Goal: Obtain resource: Download file/media

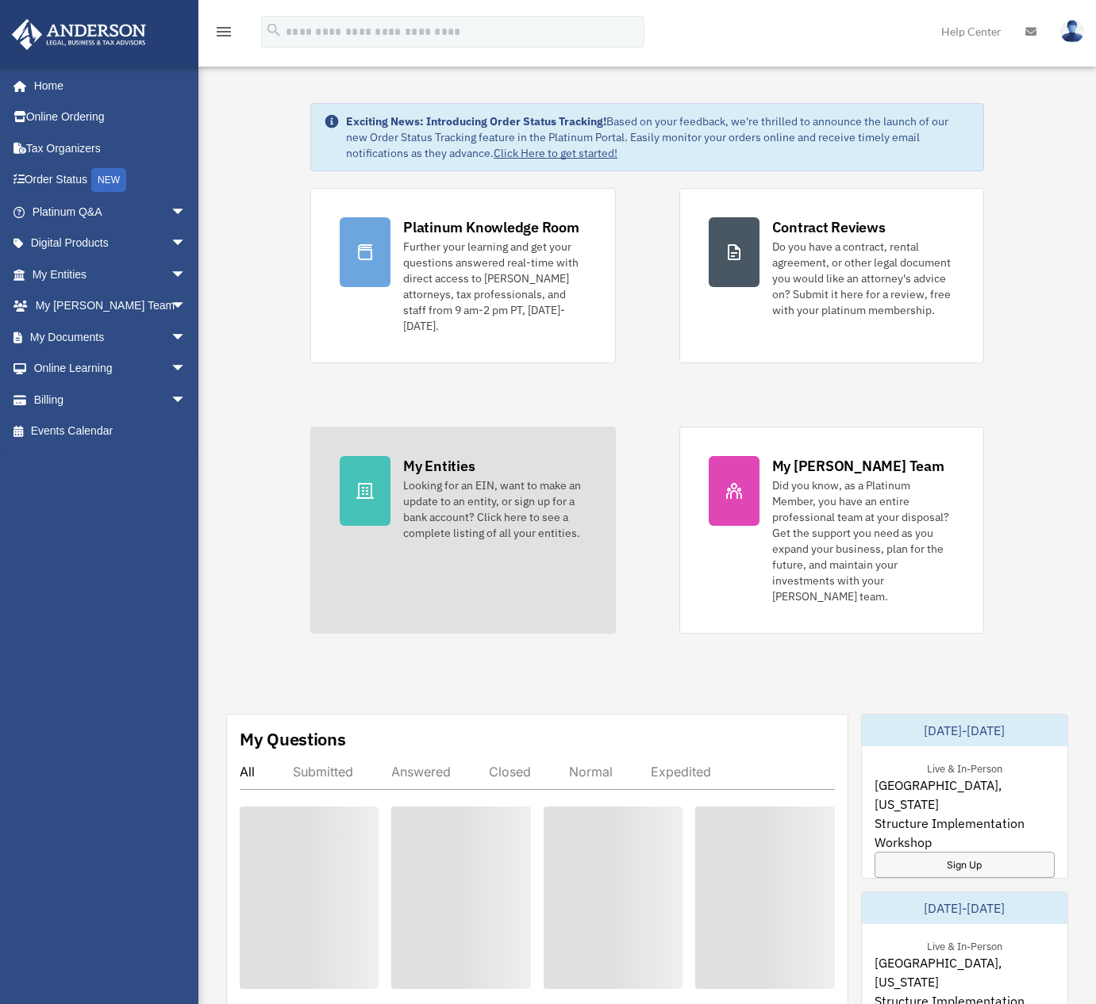
click at [440, 463] on div "My Entities" at bounding box center [438, 466] width 71 height 20
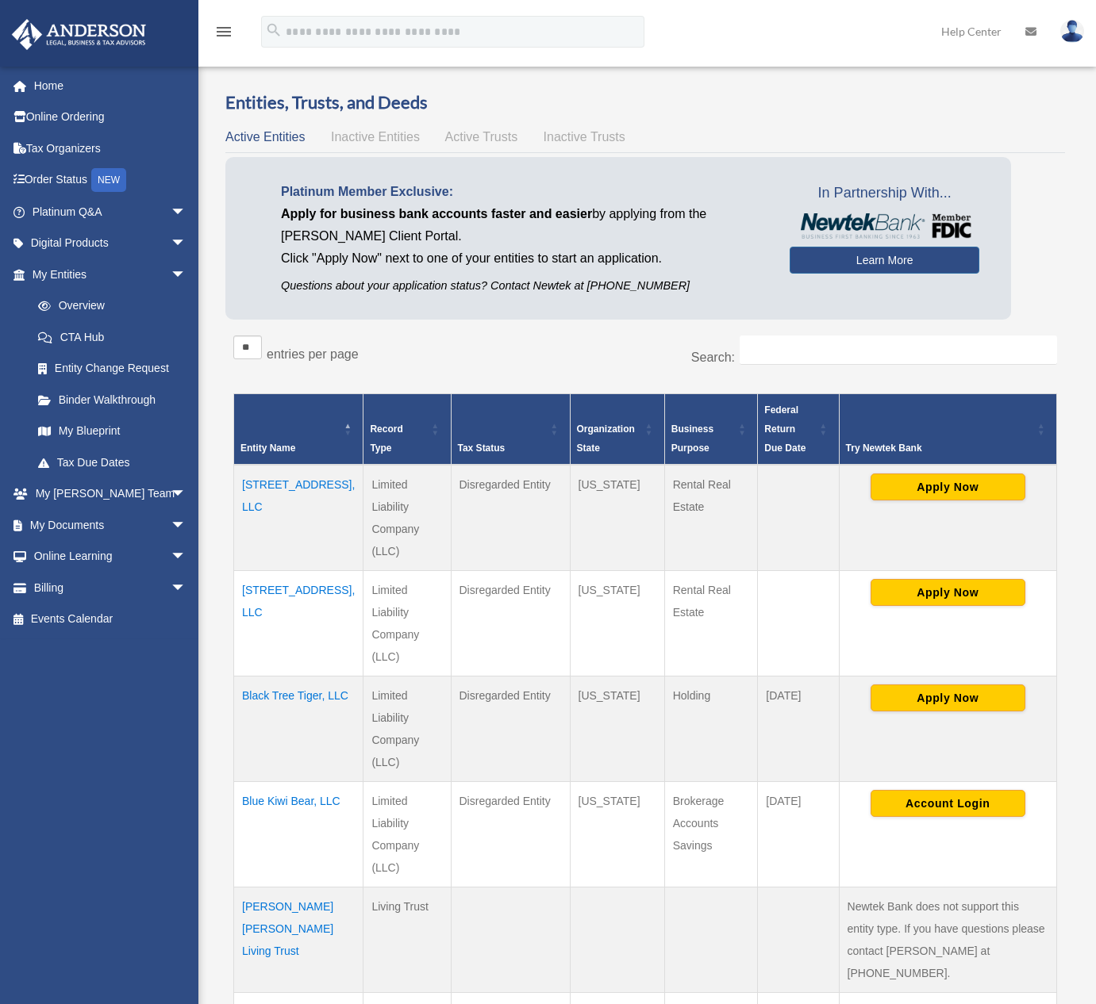
click at [255, 571] on td "[STREET_ADDRESS], LLC" at bounding box center [298, 624] width 129 height 106
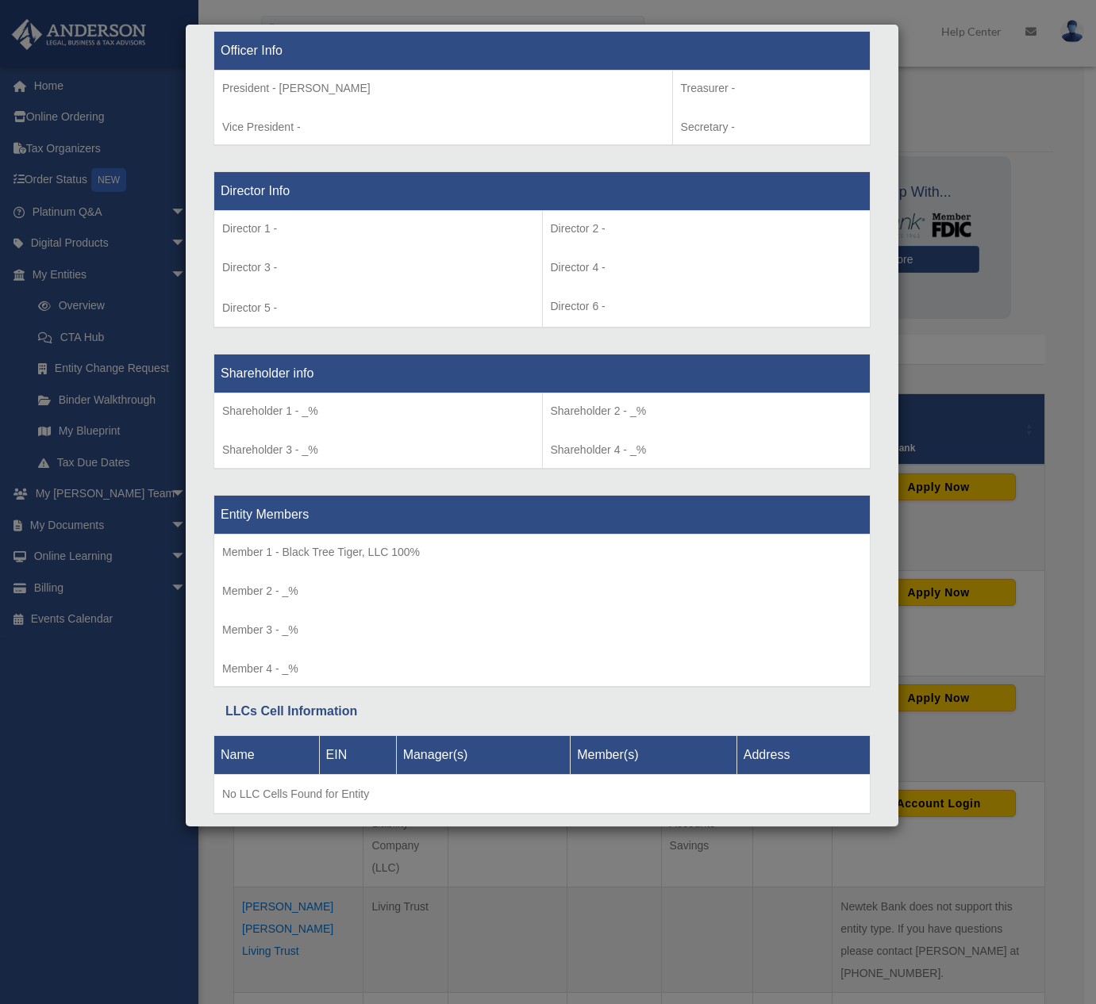
scroll to position [1090, 0]
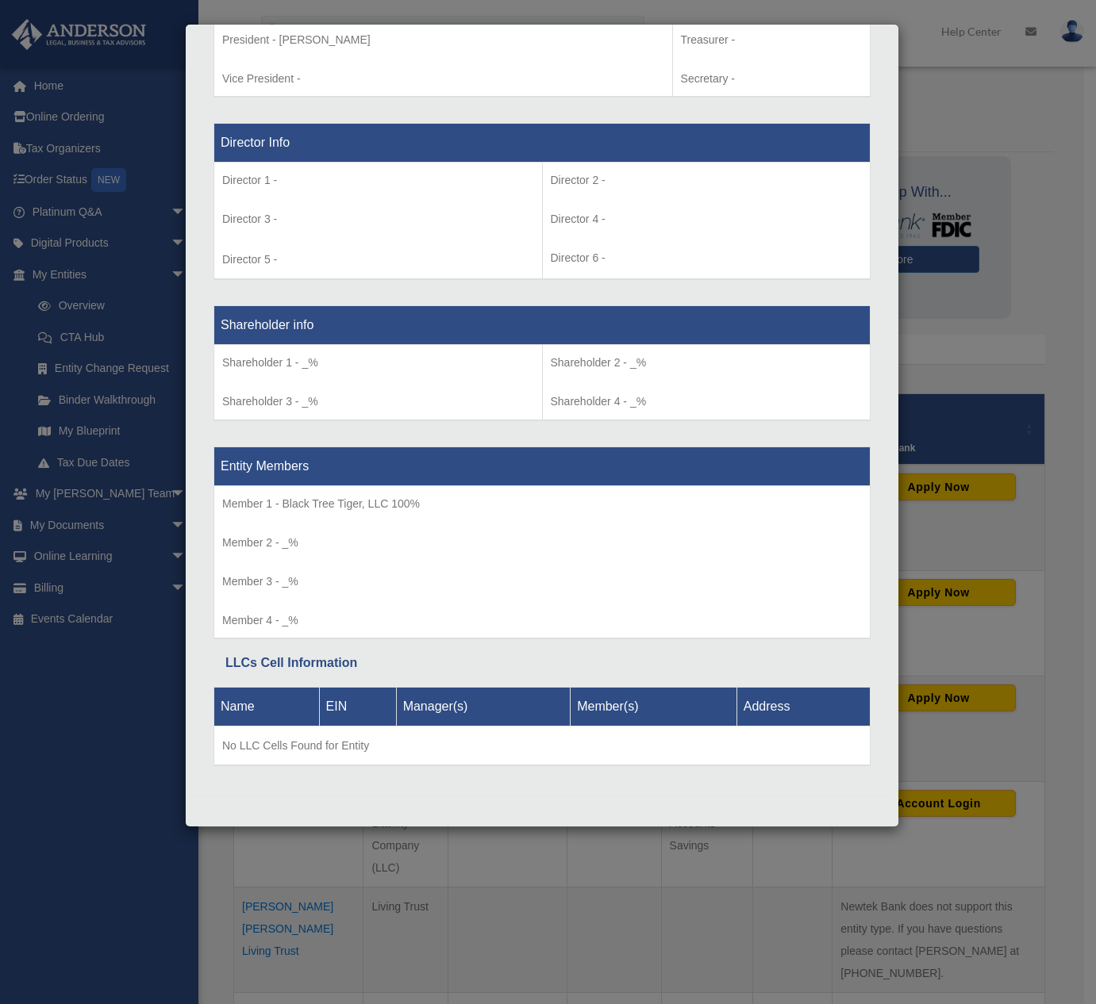
click at [949, 330] on div "Details × Articles Sent Organizational Date" at bounding box center [548, 502] width 1096 height 1004
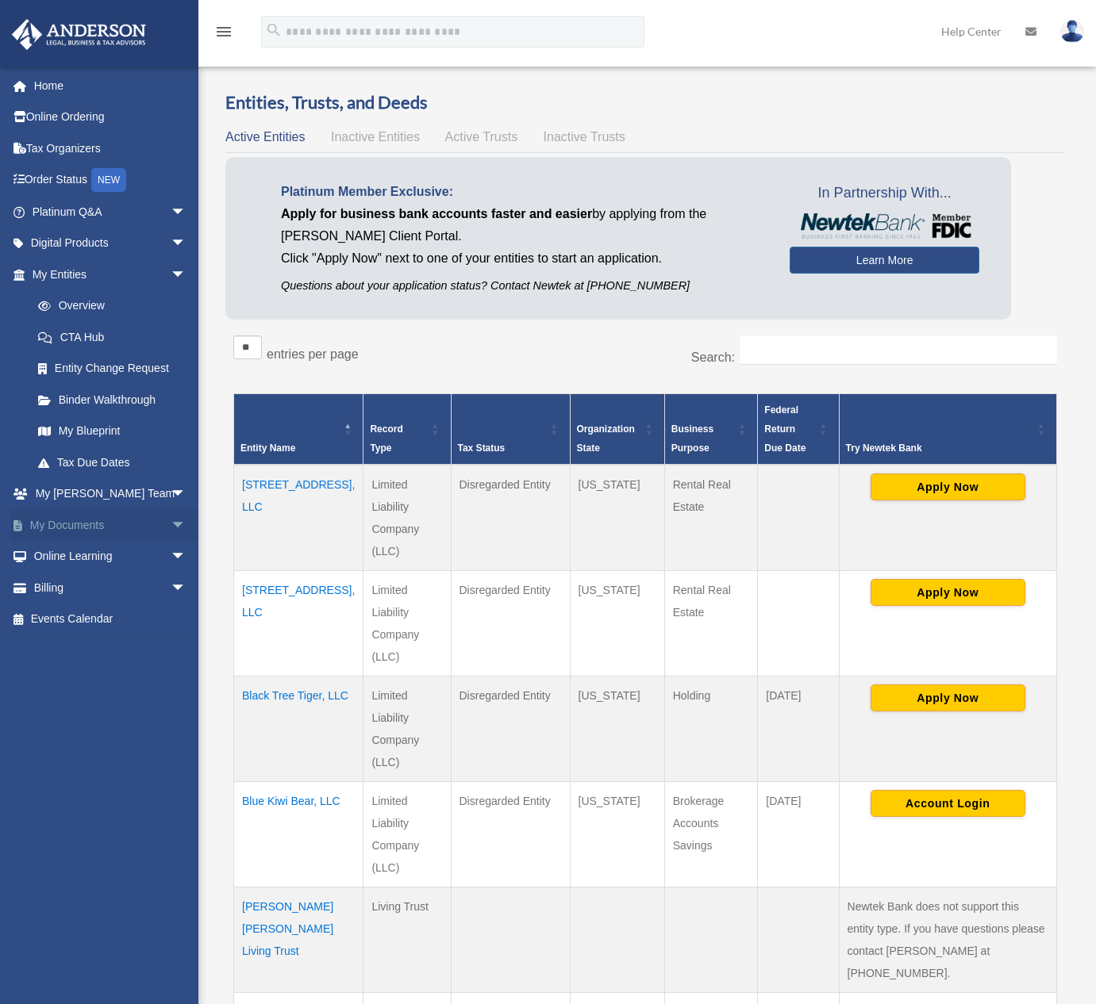
click at [56, 524] on link "My Documents arrow_drop_down" at bounding box center [110, 525] width 199 height 32
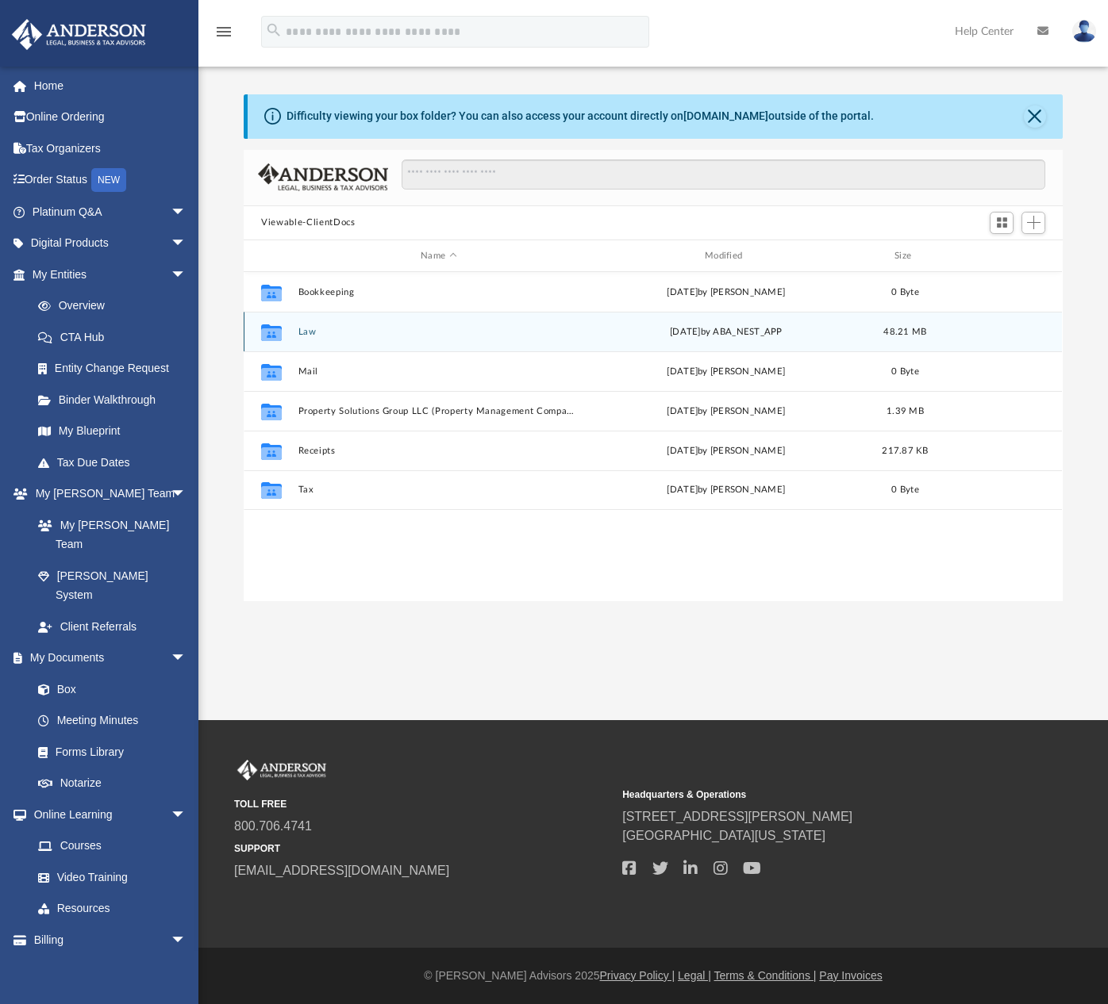
scroll to position [349, 807]
click at [317, 336] on button "Law" at bounding box center [438, 332] width 281 height 10
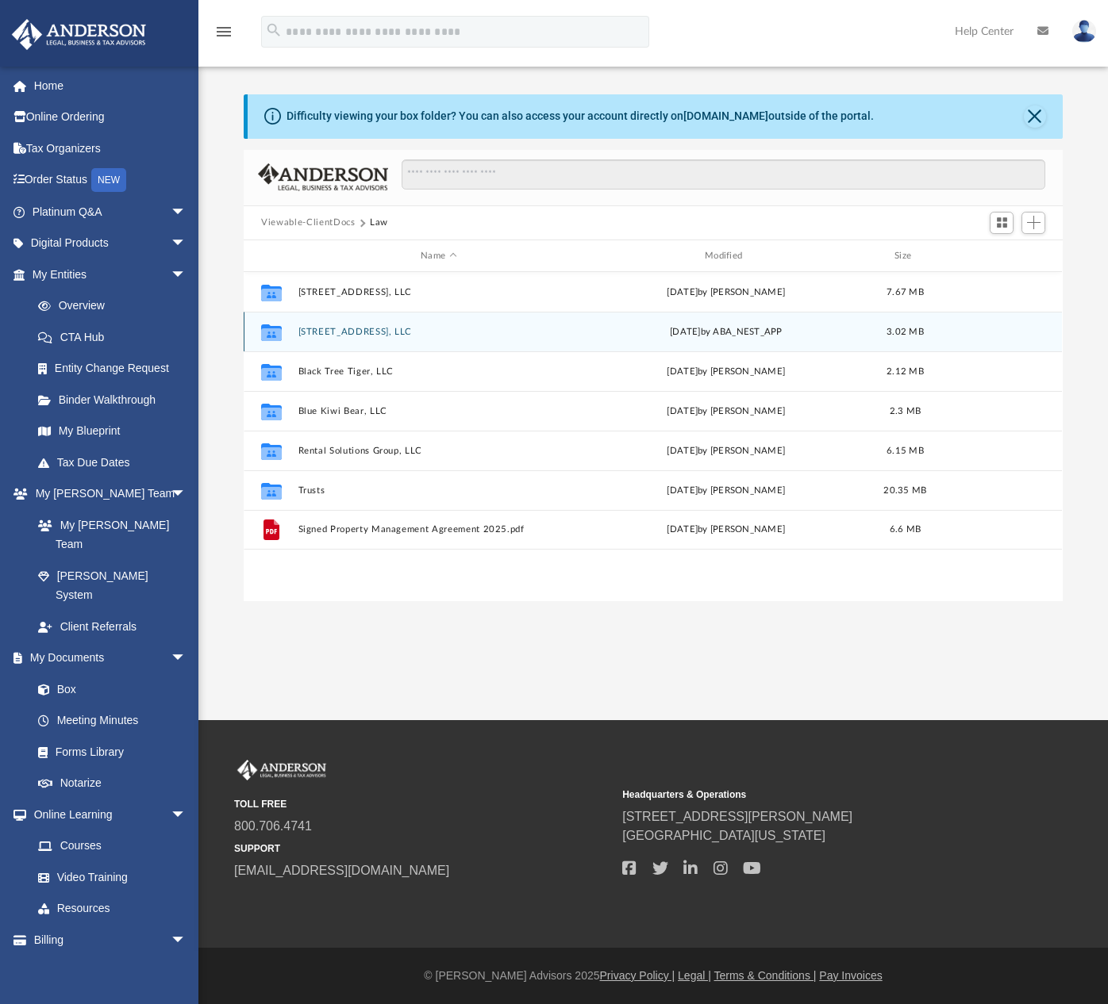
click at [336, 330] on button "3321 Mishawaka Ave, LLC" at bounding box center [438, 332] width 281 height 10
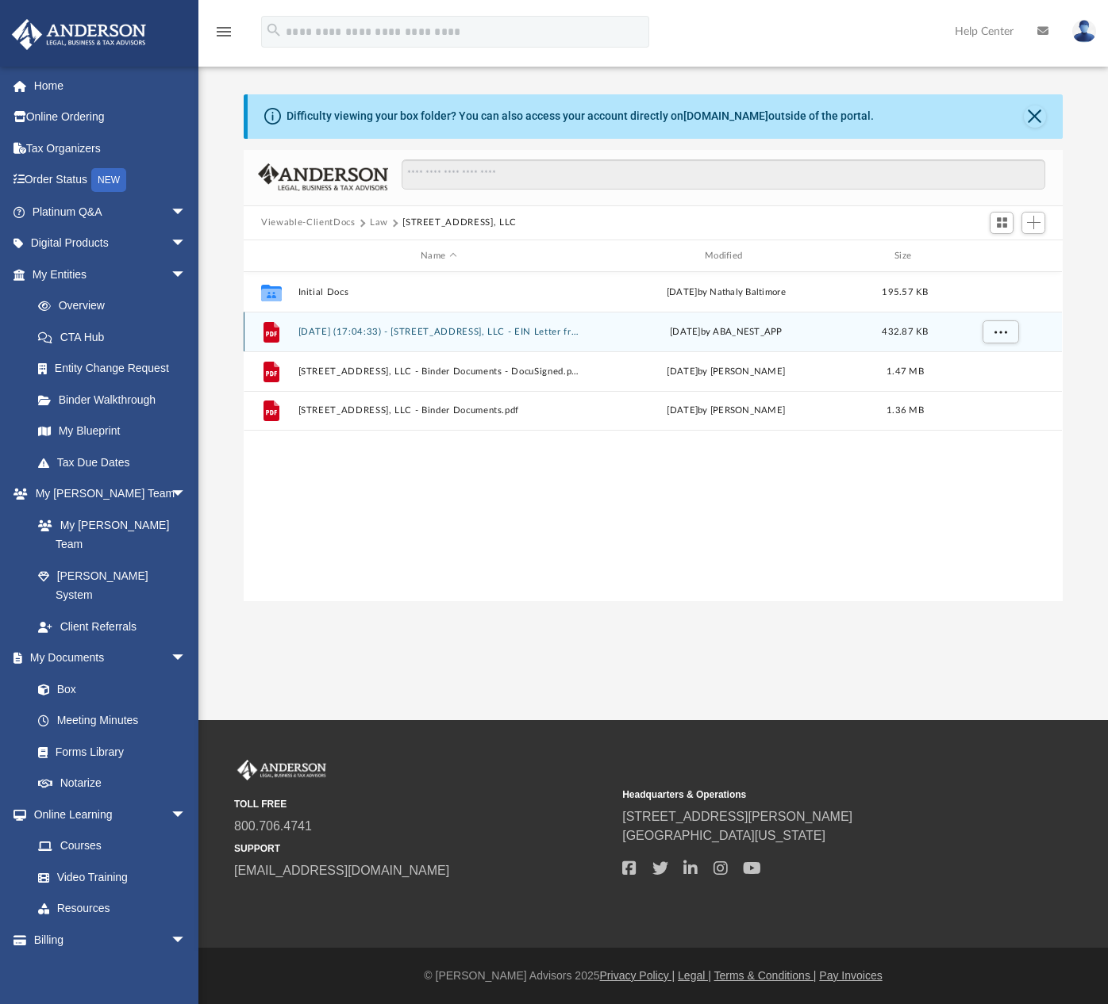
click at [442, 332] on button "2025.08.20 (17:04:33) - 3321 Mishawaka Ave, LLC - EIN Letter from IRS.pdf" at bounding box center [438, 332] width 281 height 10
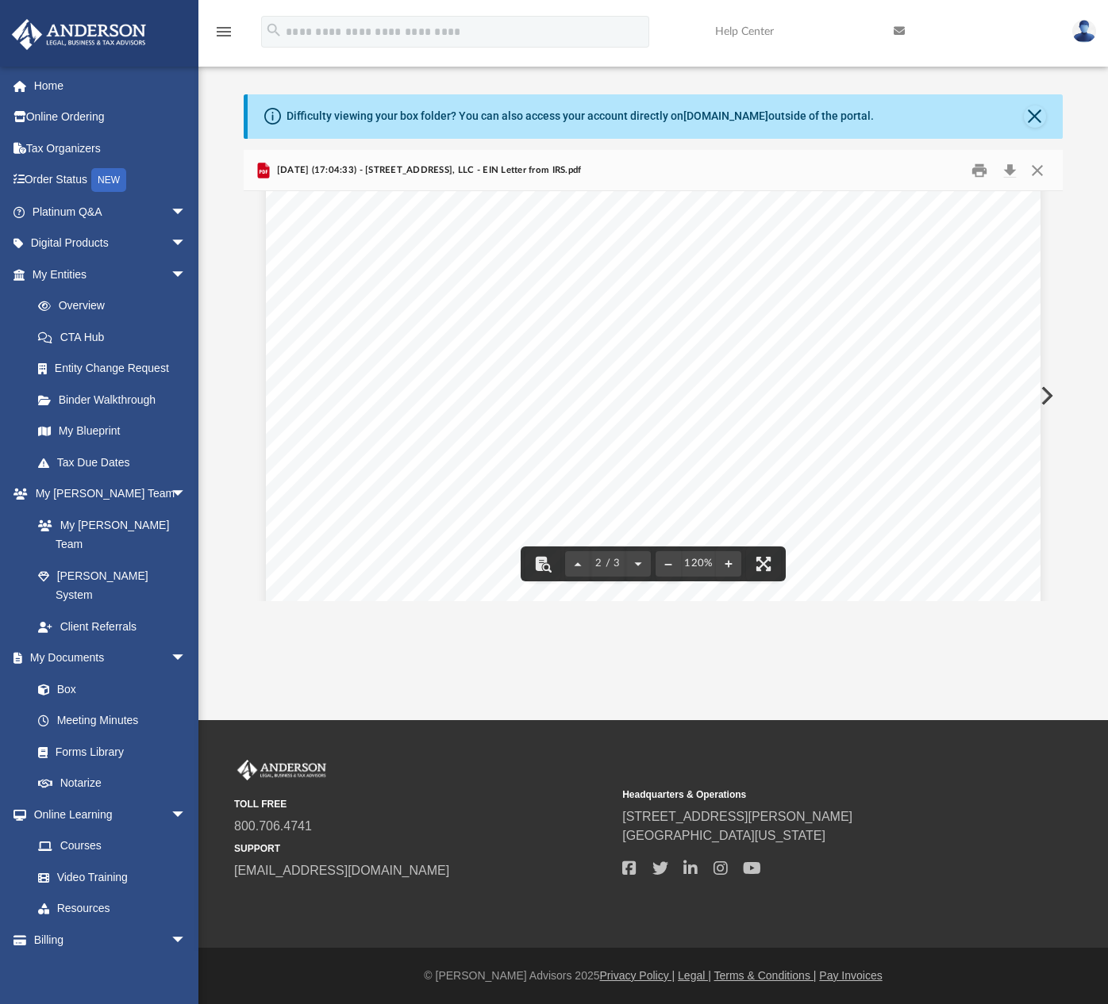
scroll to position [1428, 0]
click at [977, 170] on button "Print" at bounding box center [979, 170] width 32 height 25
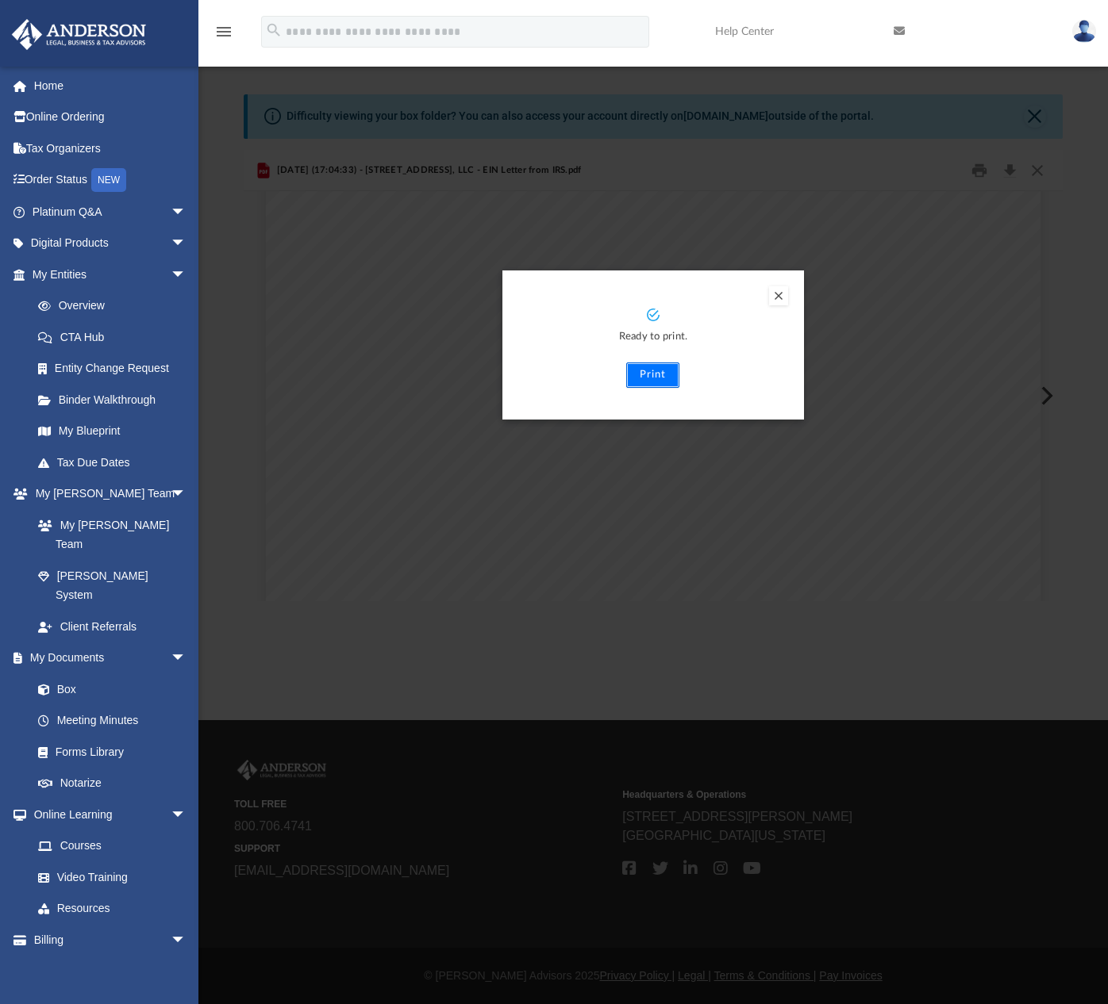
click at [665, 374] on button "Print" at bounding box center [652, 375] width 53 height 25
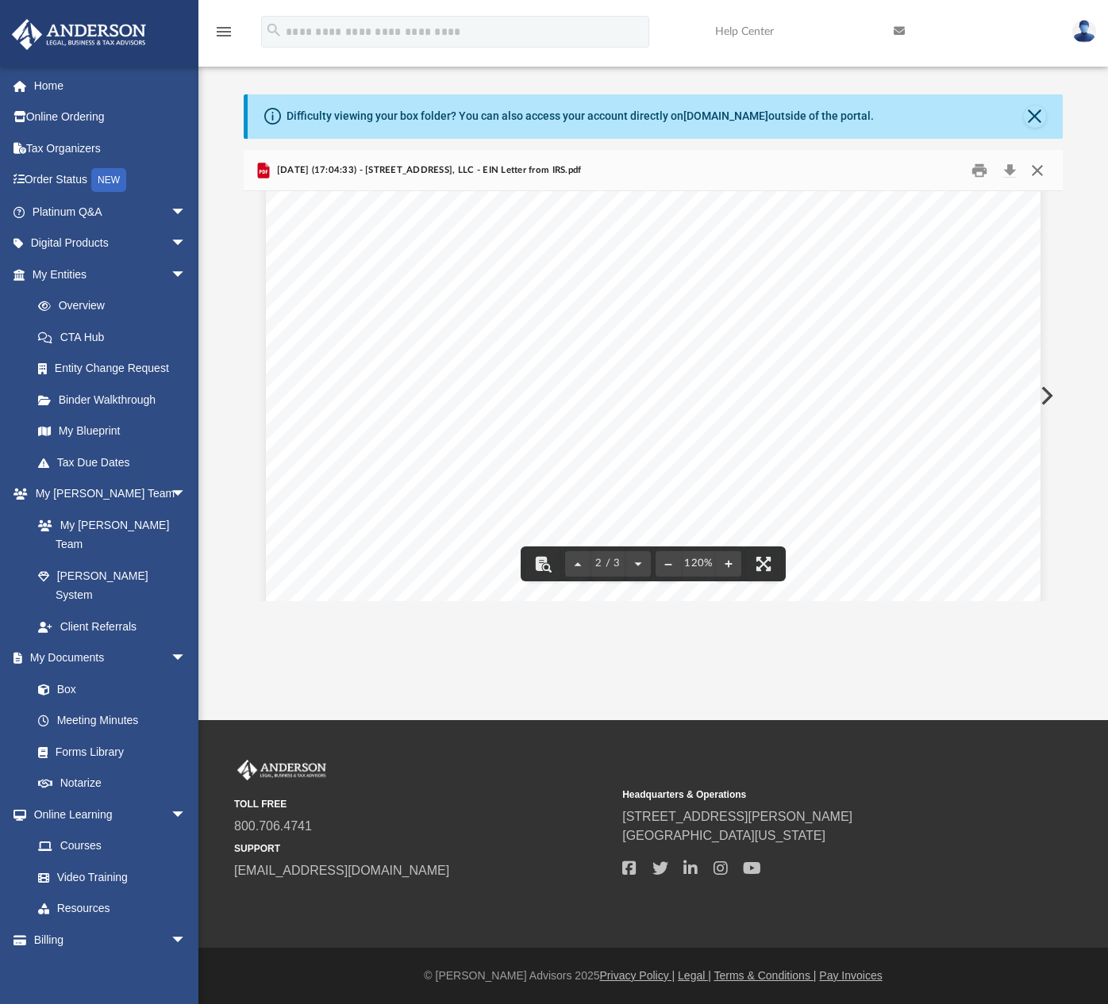
click at [1036, 175] on button "Close" at bounding box center [1037, 170] width 29 height 25
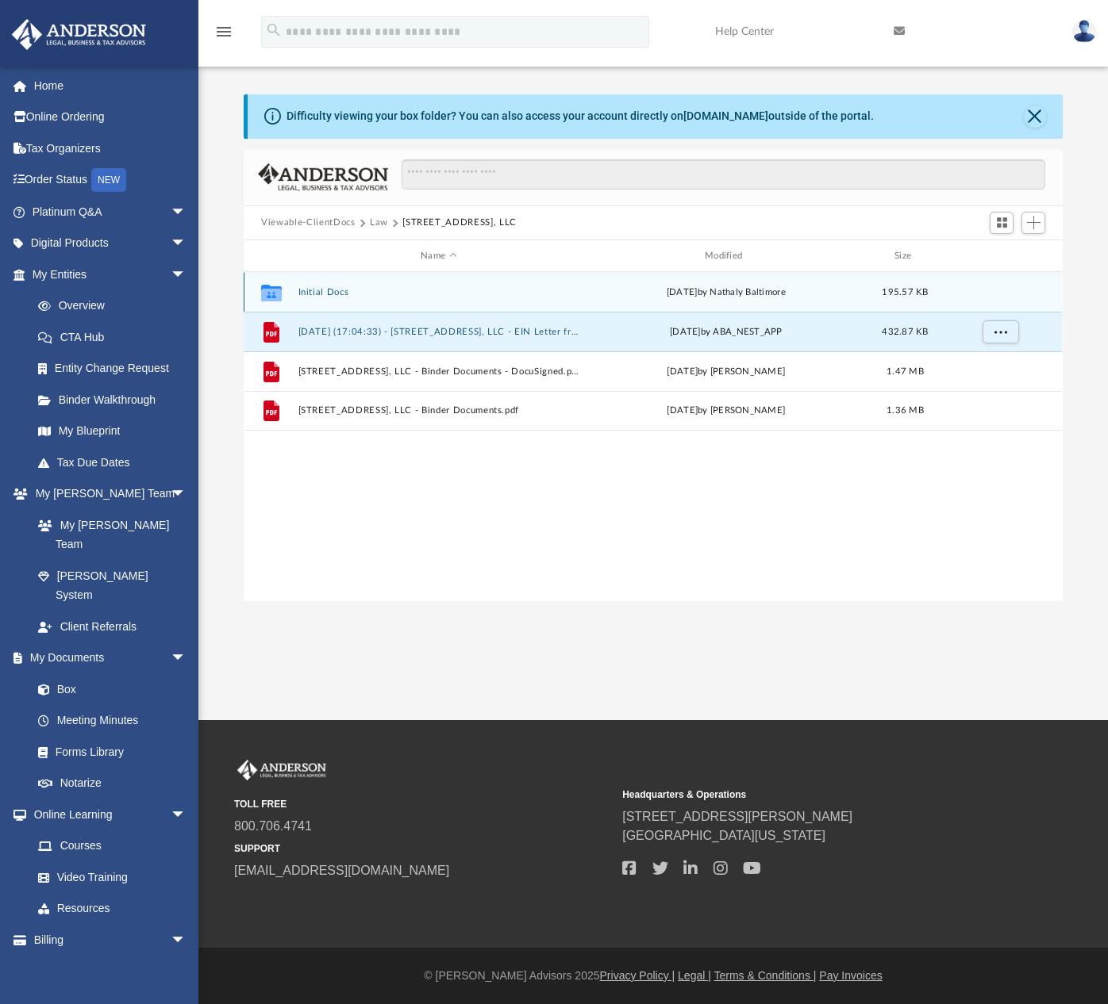
scroll to position [349, 807]
click at [330, 294] on button "Initial Docs" at bounding box center [438, 292] width 281 height 10
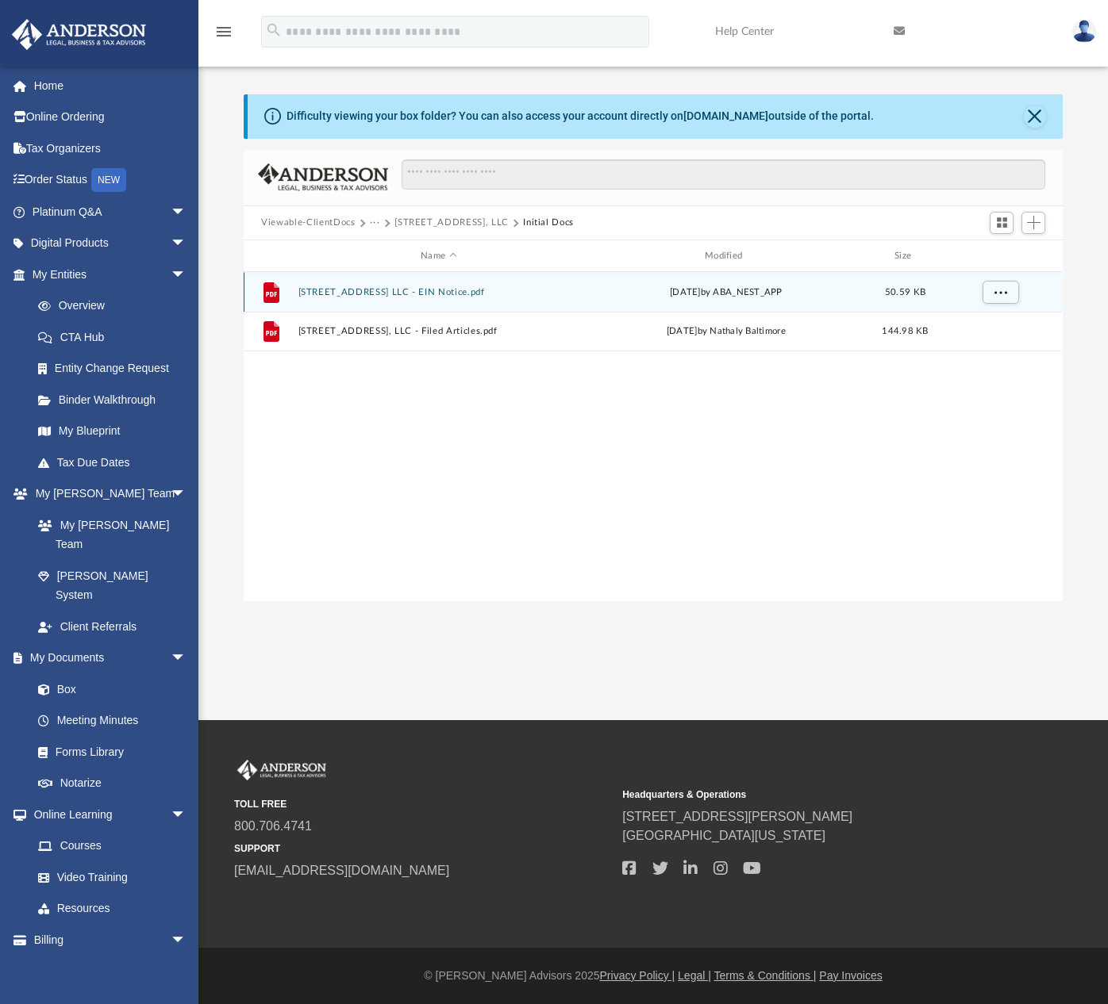
click at [425, 292] on button "3321 Mishawaka Ave LLC - EIN Notice.pdf" at bounding box center [438, 292] width 281 height 10
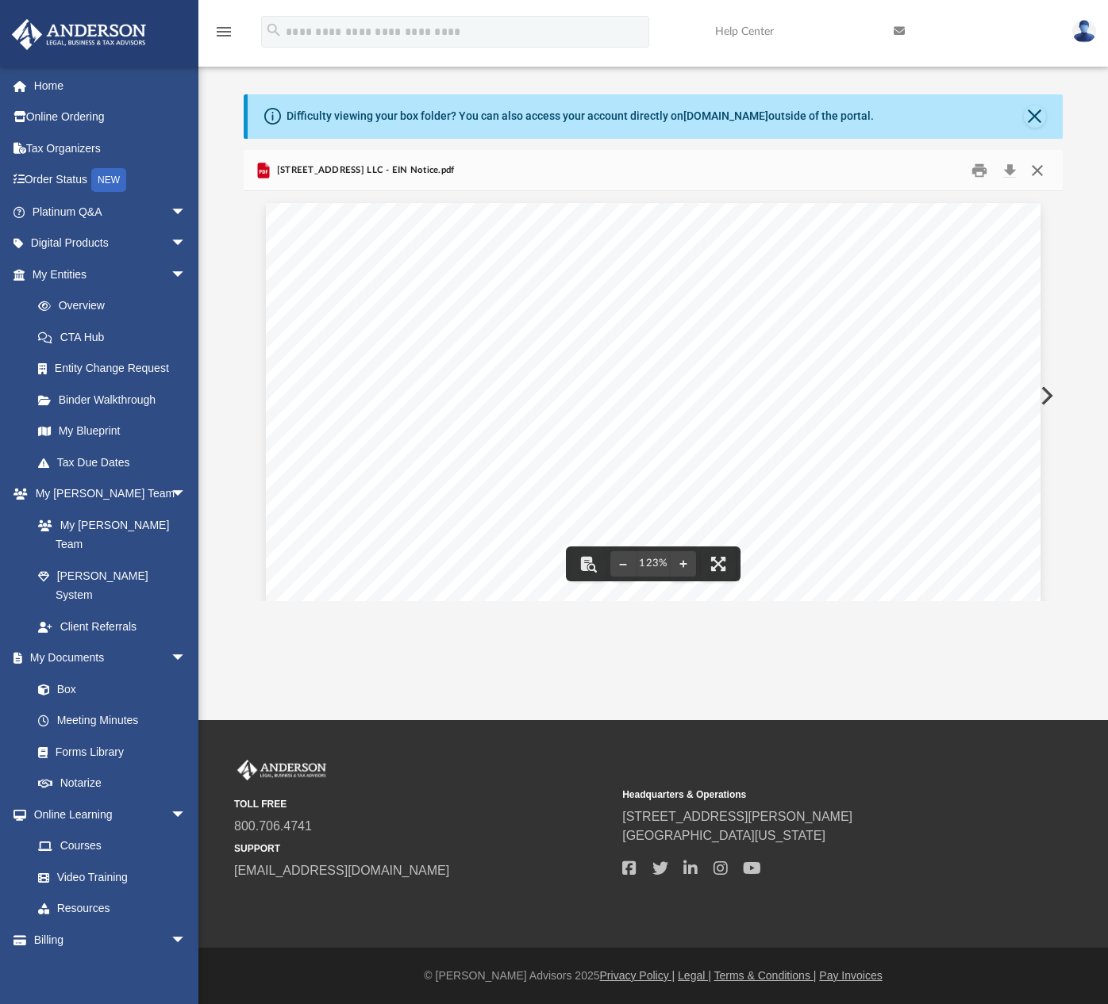
click at [1044, 171] on button "Close" at bounding box center [1037, 170] width 29 height 25
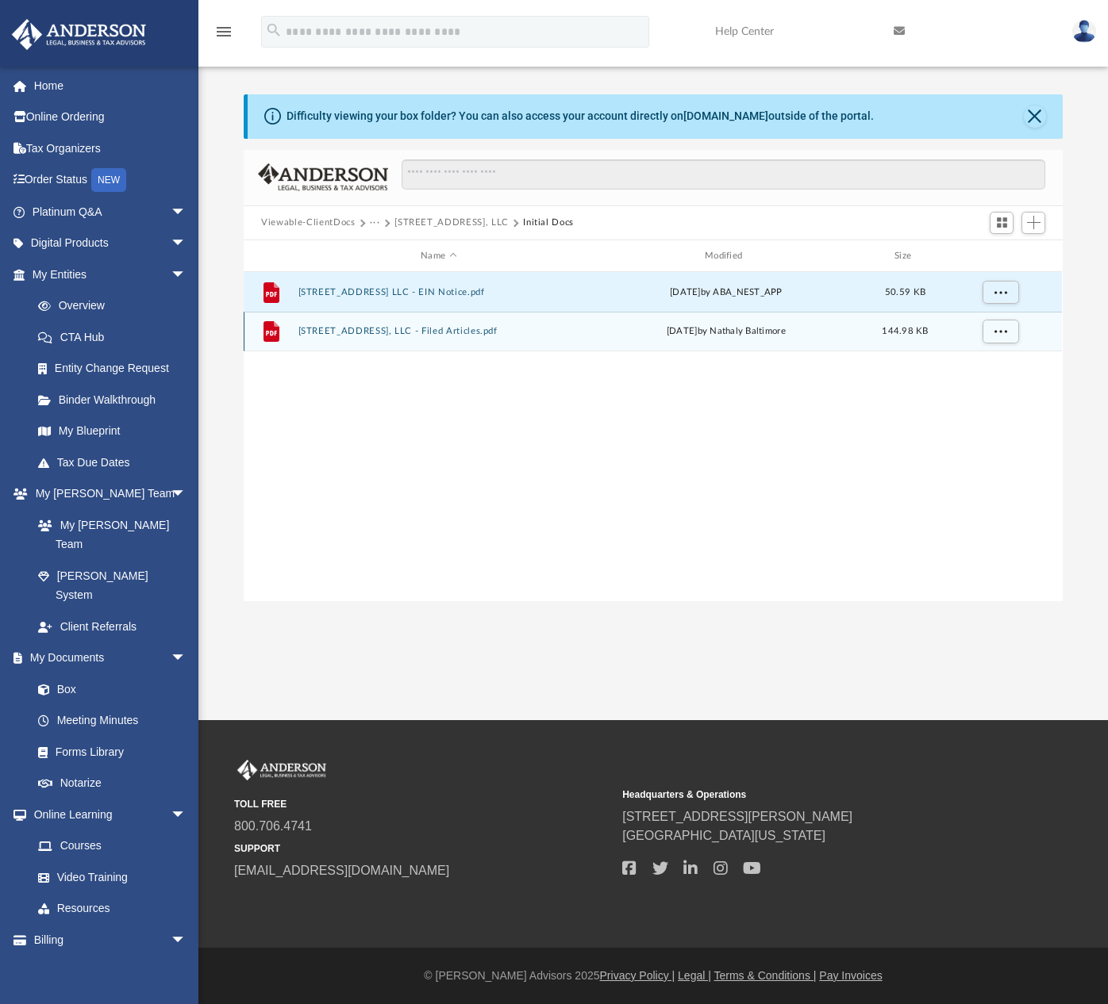
click at [447, 333] on button "3321 Mishawaka Ave, LLC - Filed Articles.pdf" at bounding box center [438, 332] width 281 height 10
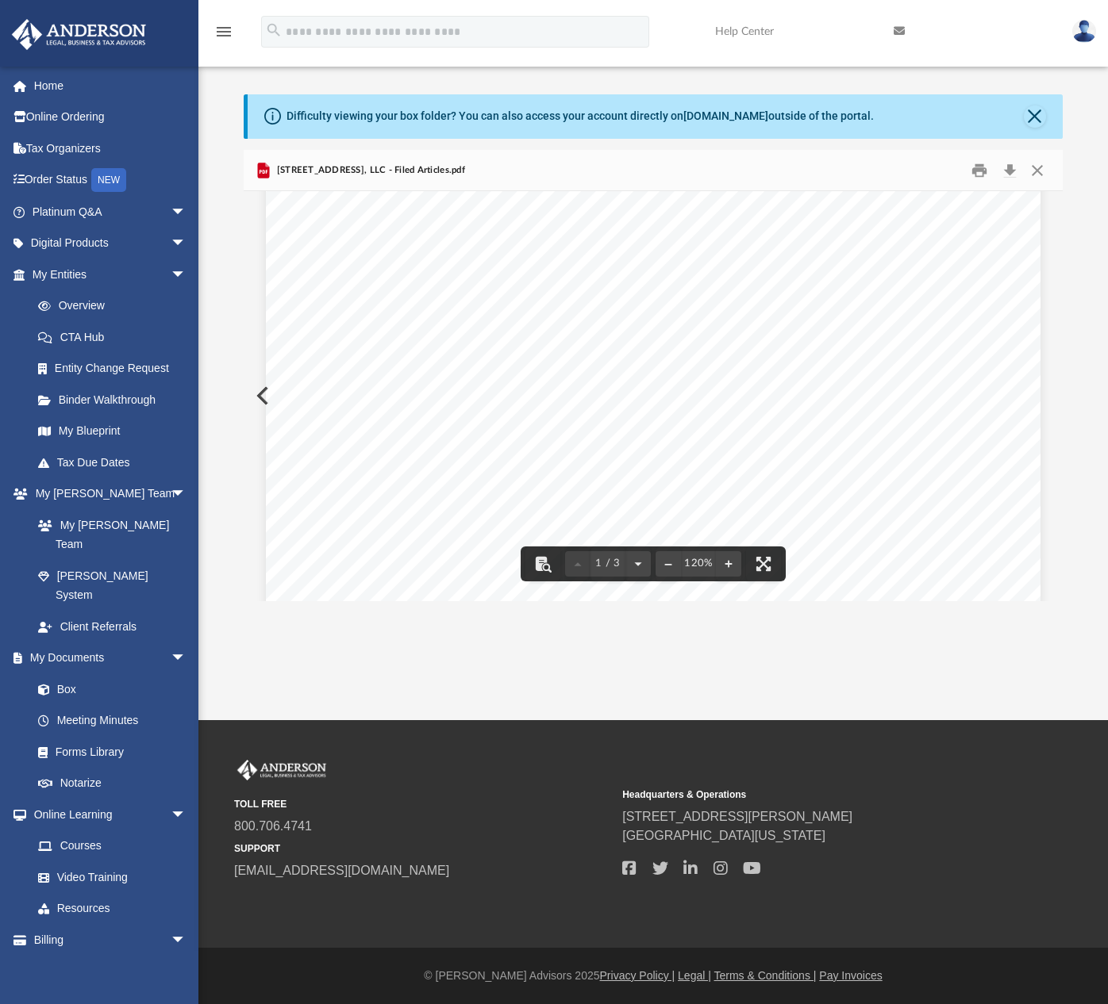
scroll to position [0, 0]
click at [1037, 173] on button "Close" at bounding box center [1037, 170] width 29 height 25
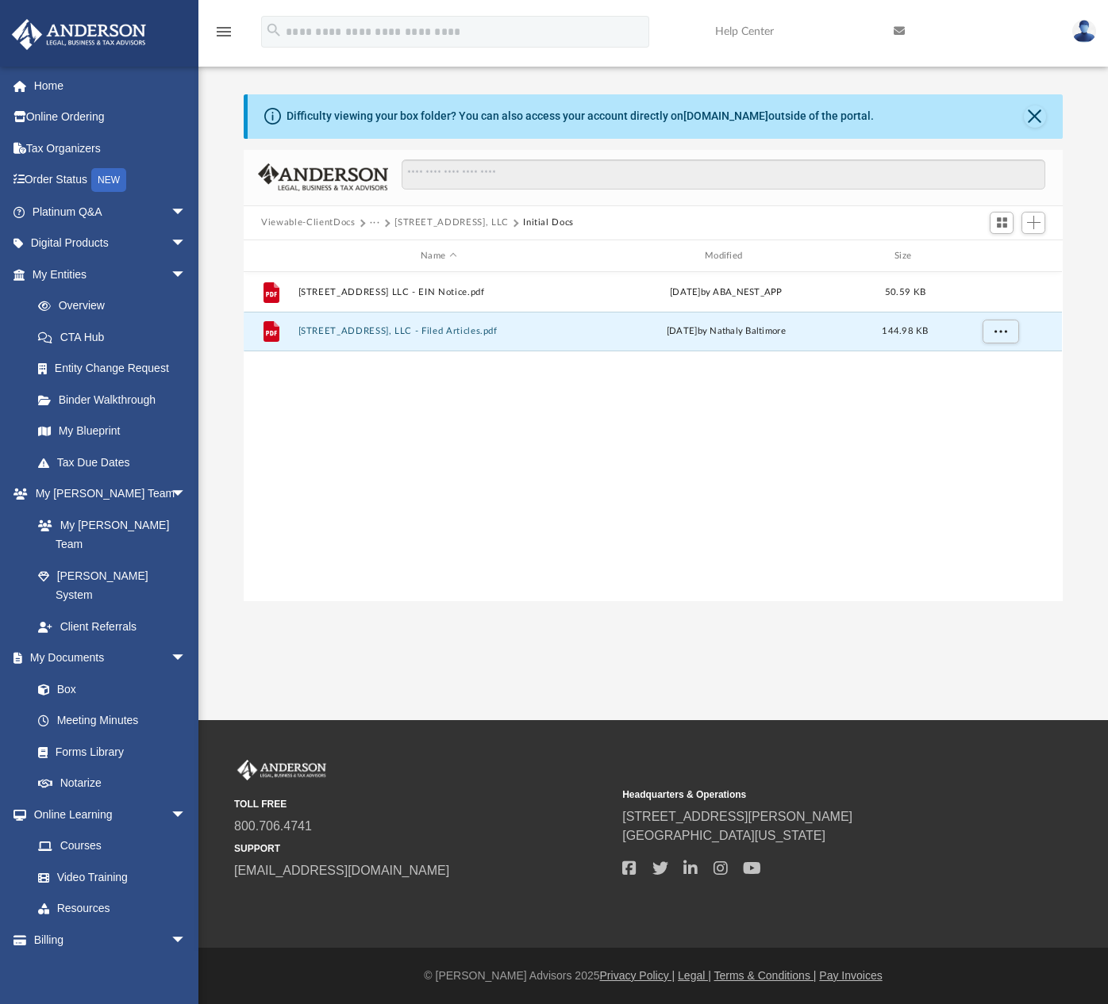
click at [490, 225] on button "3321 Mishawaka Ave, LLC" at bounding box center [451, 223] width 114 height 14
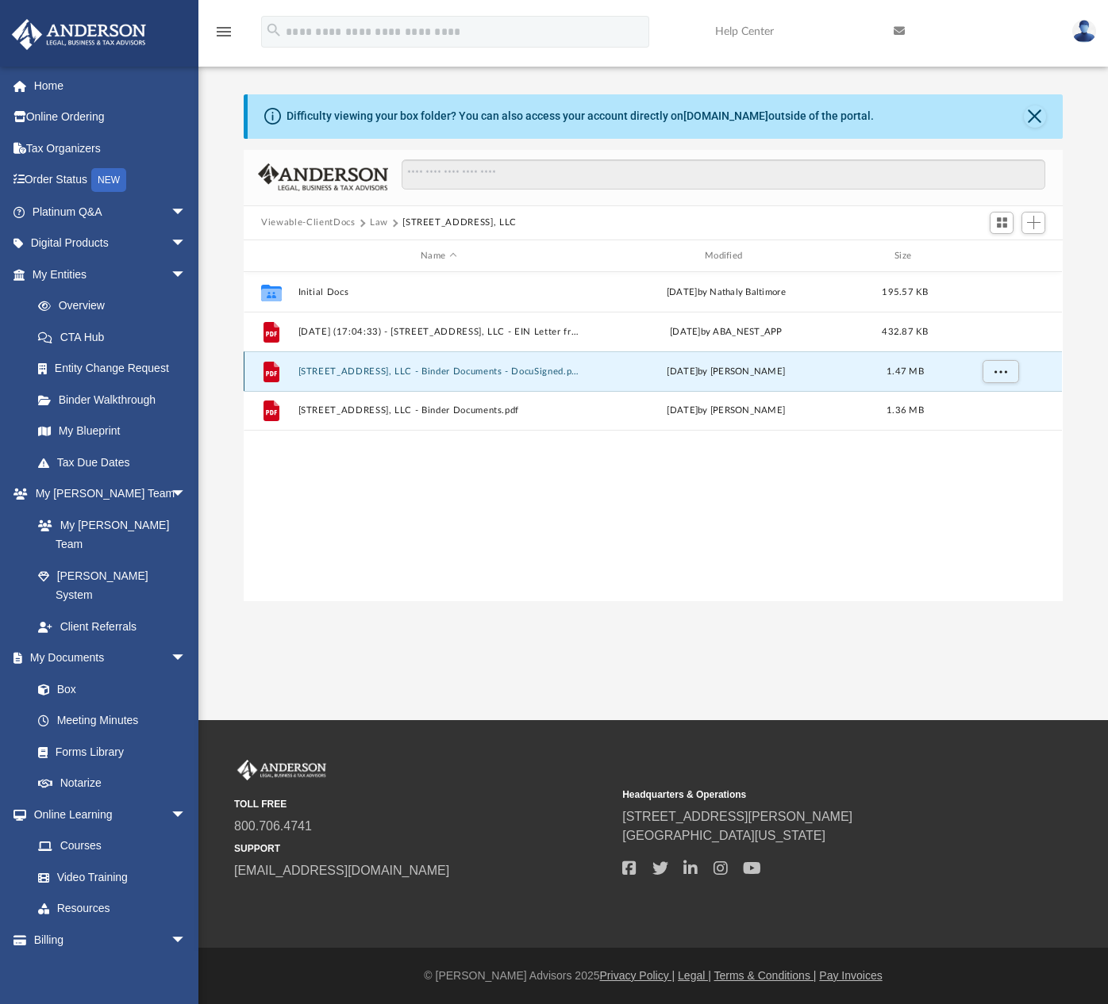
click at [486, 371] on button "3321 Mishawaka Ave, LLC - Binder Documents - DocuSigned.pdf" at bounding box center [438, 372] width 281 height 10
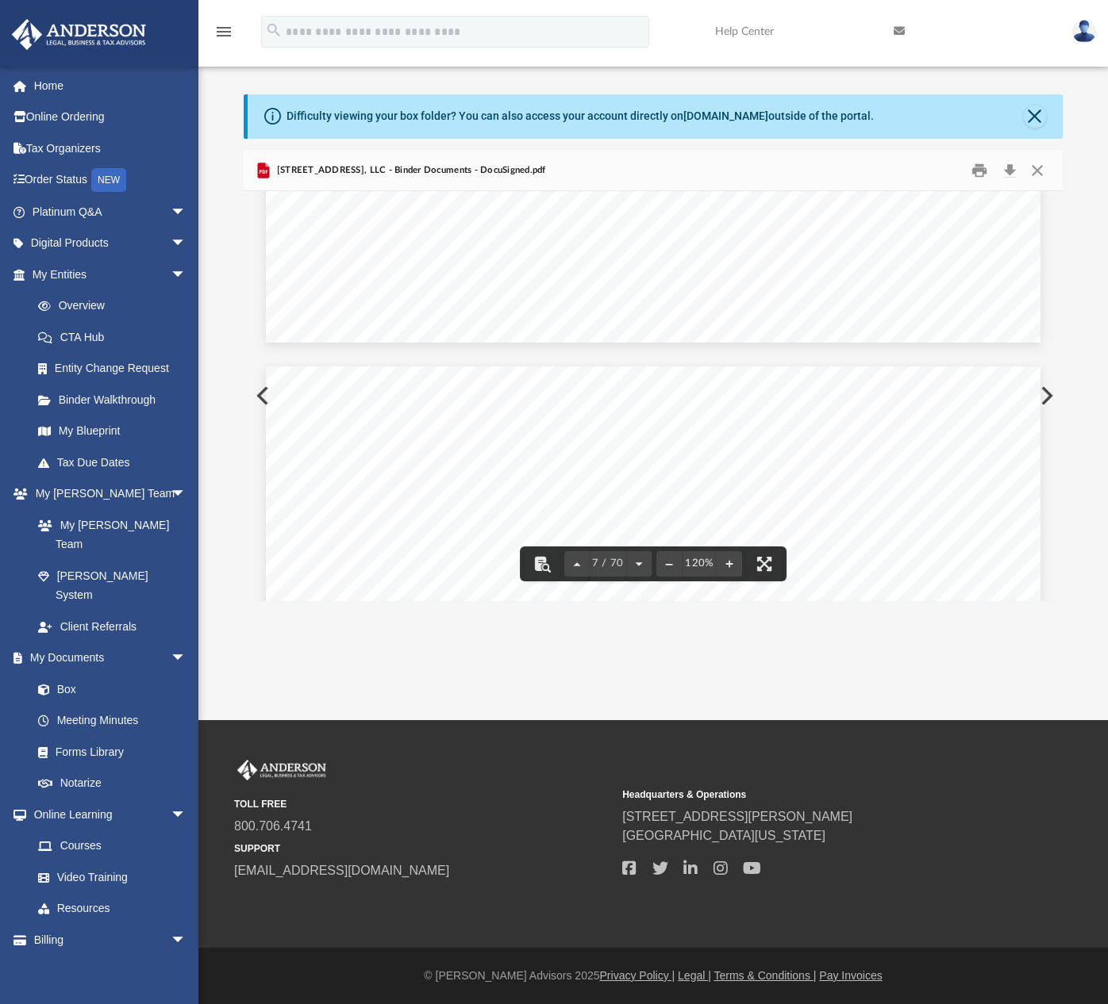
scroll to position [5792, 0]
click at [978, 171] on button "Print" at bounding box center [979, 170] width 32 height 25
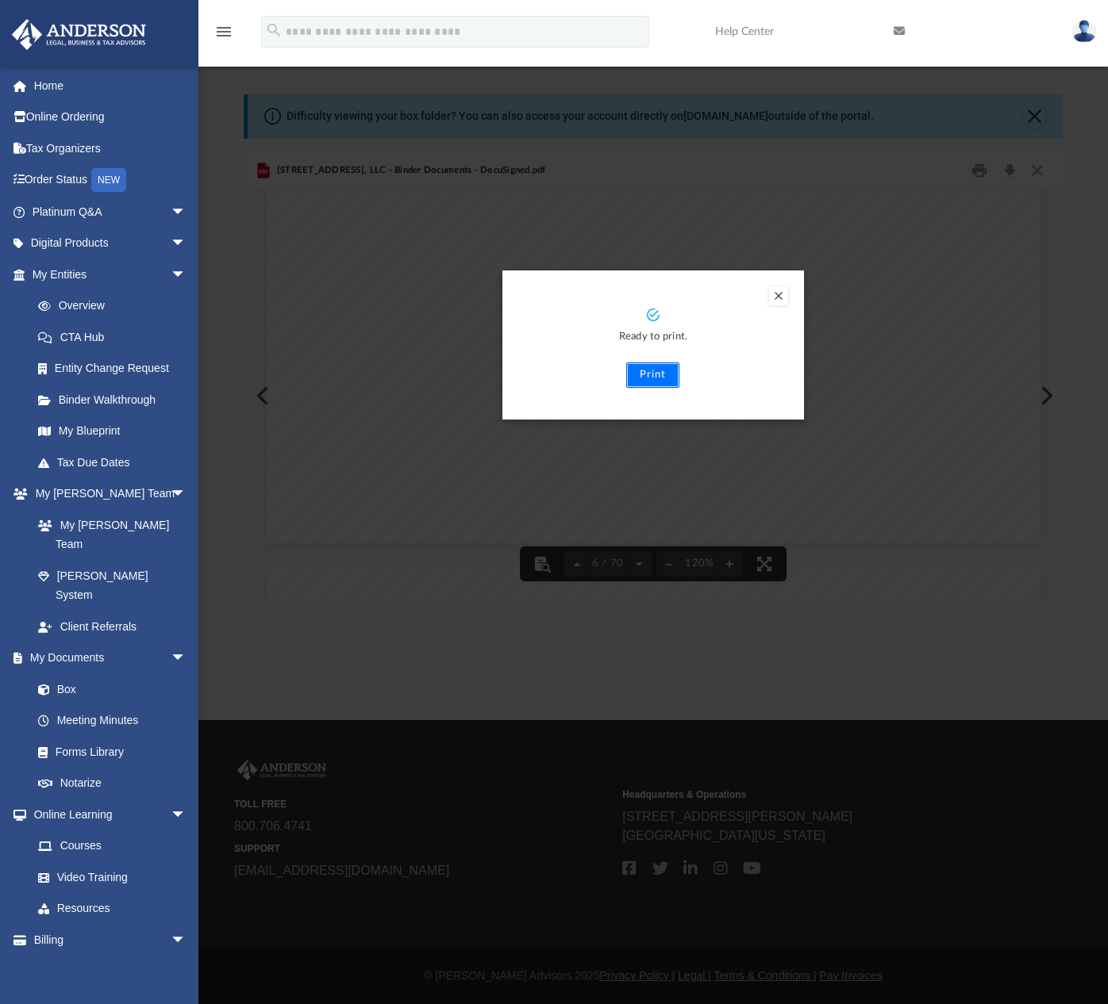
click at [665, 374] on button "Print" at bounding box center [652, 375] width 53 height 25
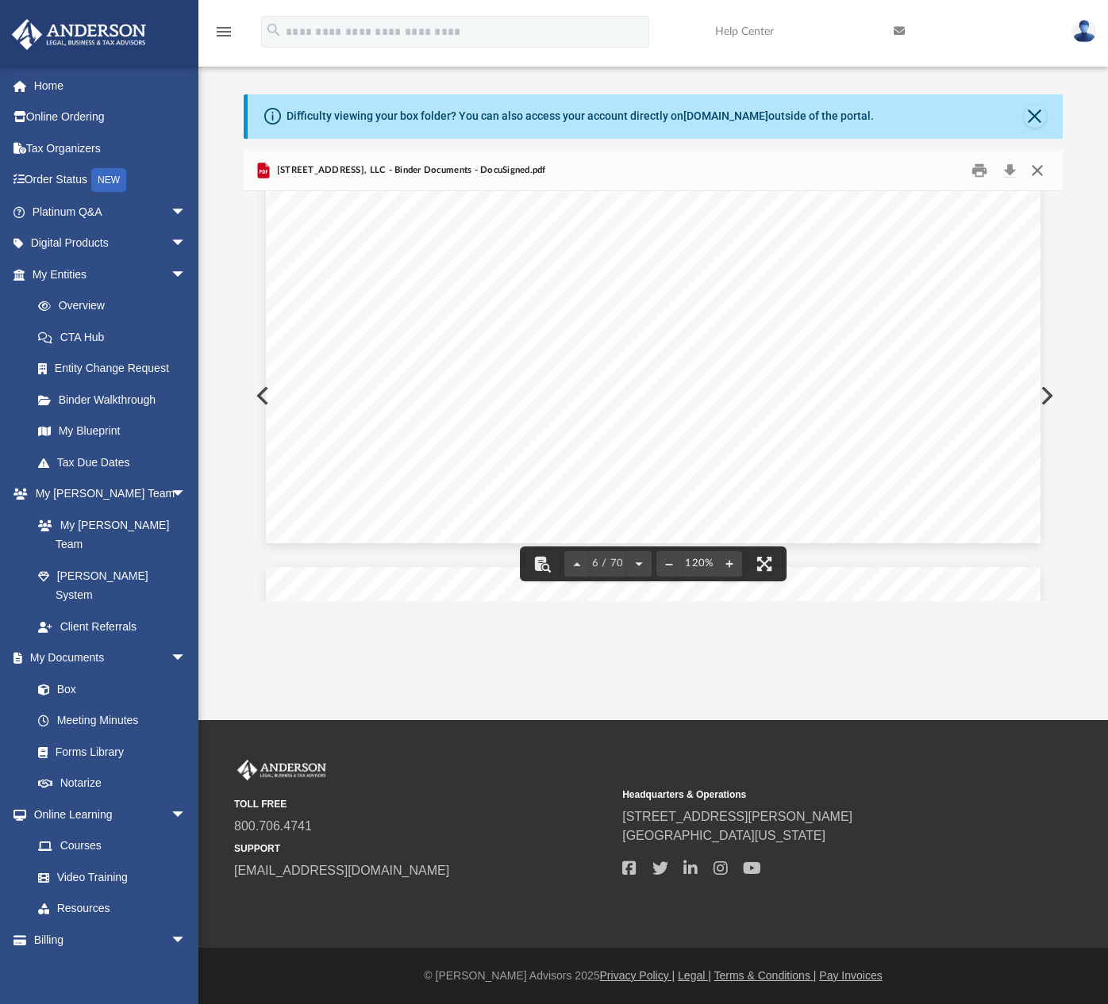
click at [1037, 172] on button "Close" at bounding box center [1037, 170] width 29 height 25
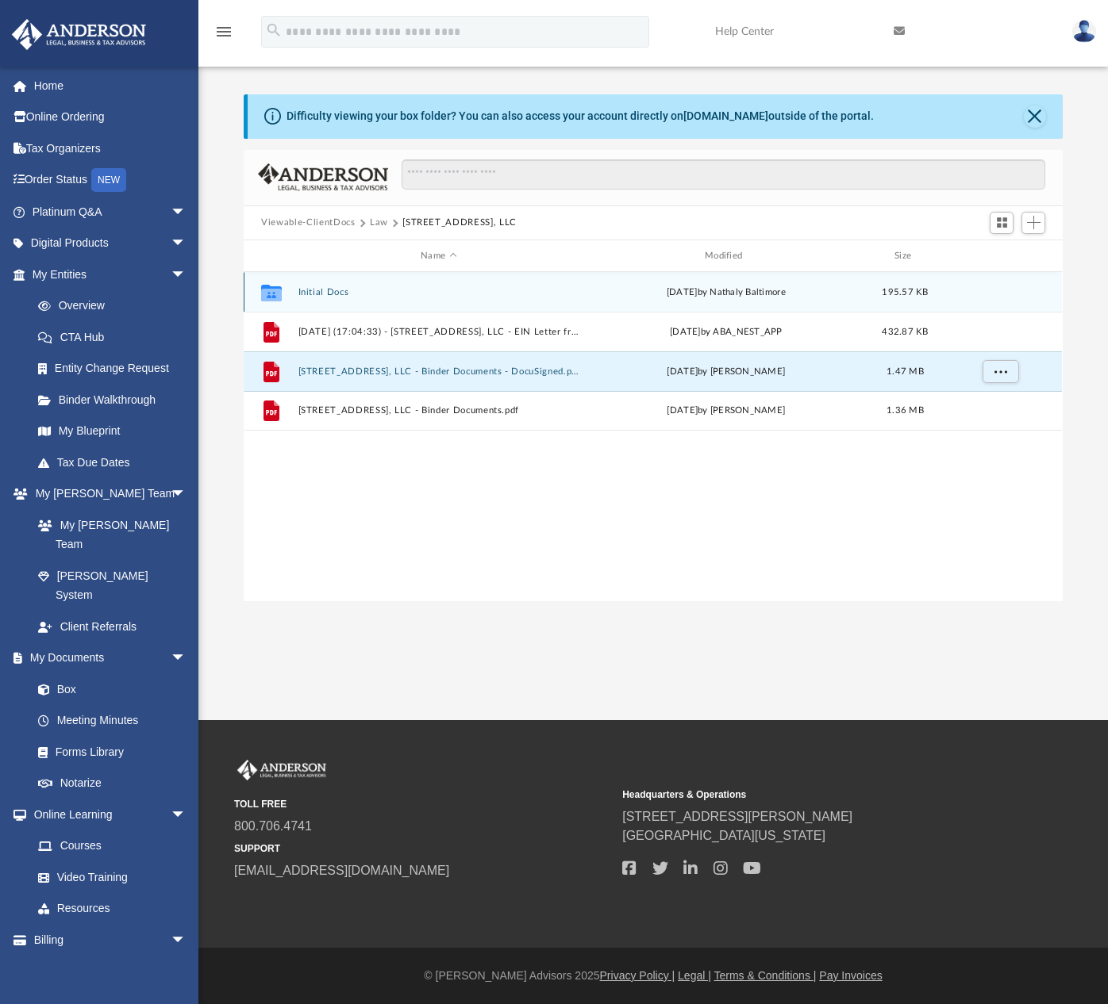
click at [336, 295] on button "Initial Docs" at bounding box center [438, 292] width 281 height 10
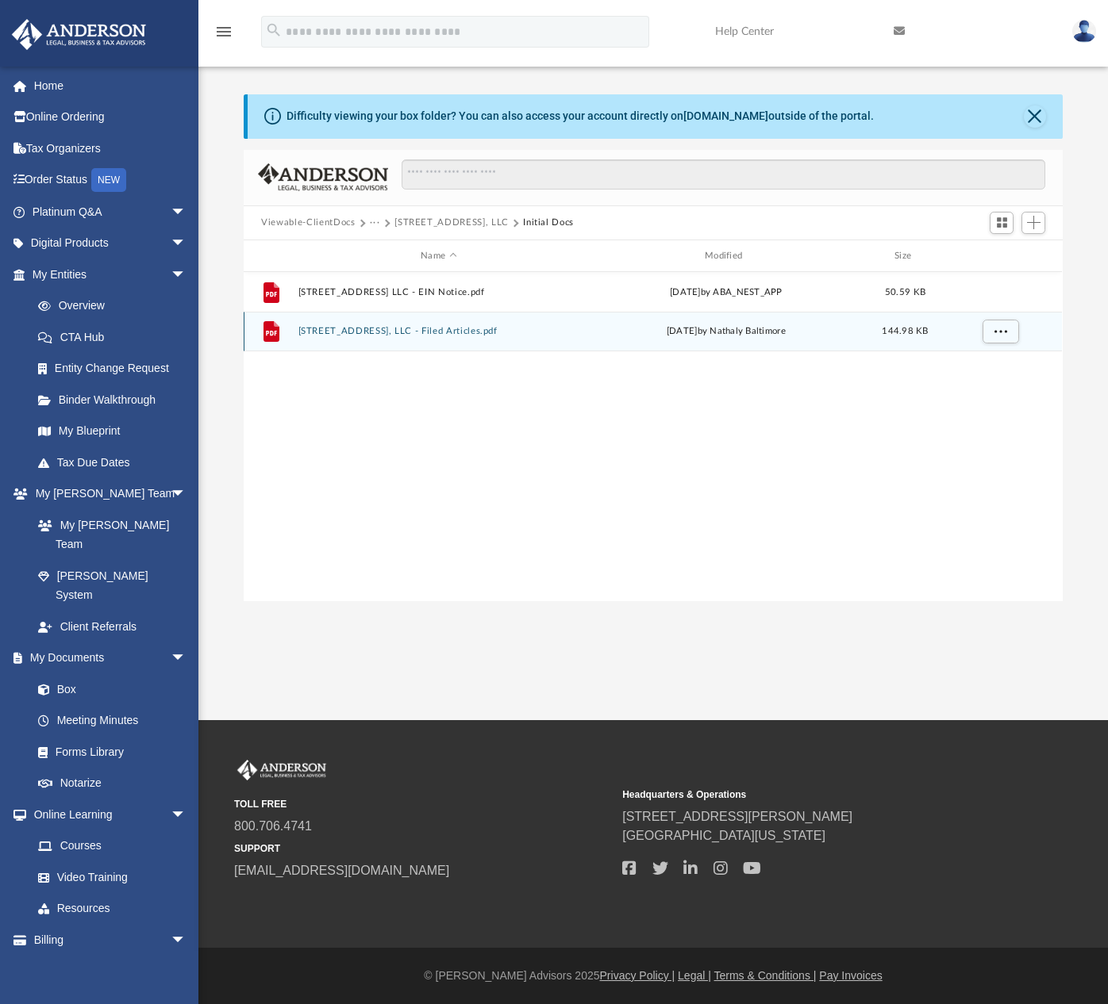
click at [447, 332] on button "3321 Mishawaka Ave, LLC - Filed Articles.pdf" at bounding box center [438, 332] width 281 height 10
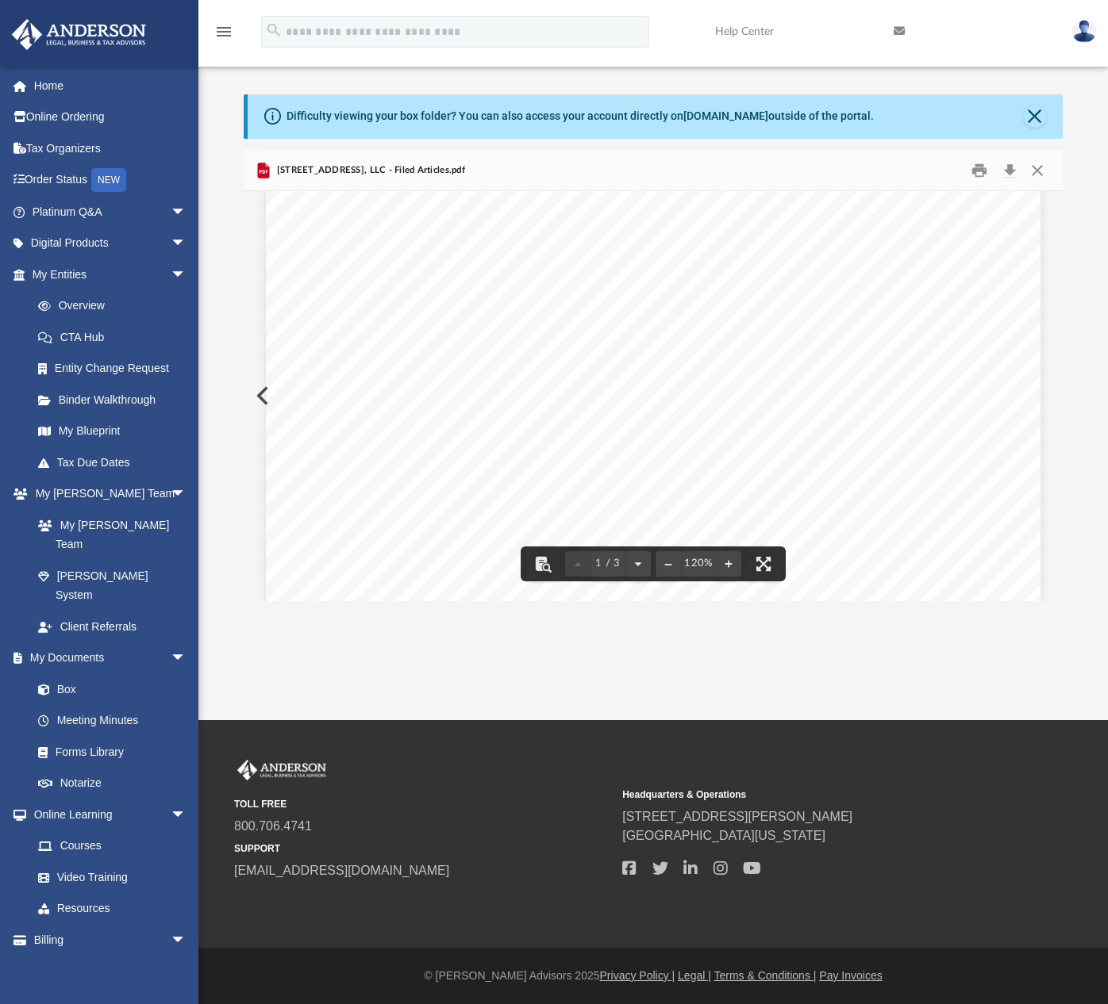
scroll to position [476, 0]
click at [984, 168] on button "Print" at bounding box center [979, 170] width 32 height 25
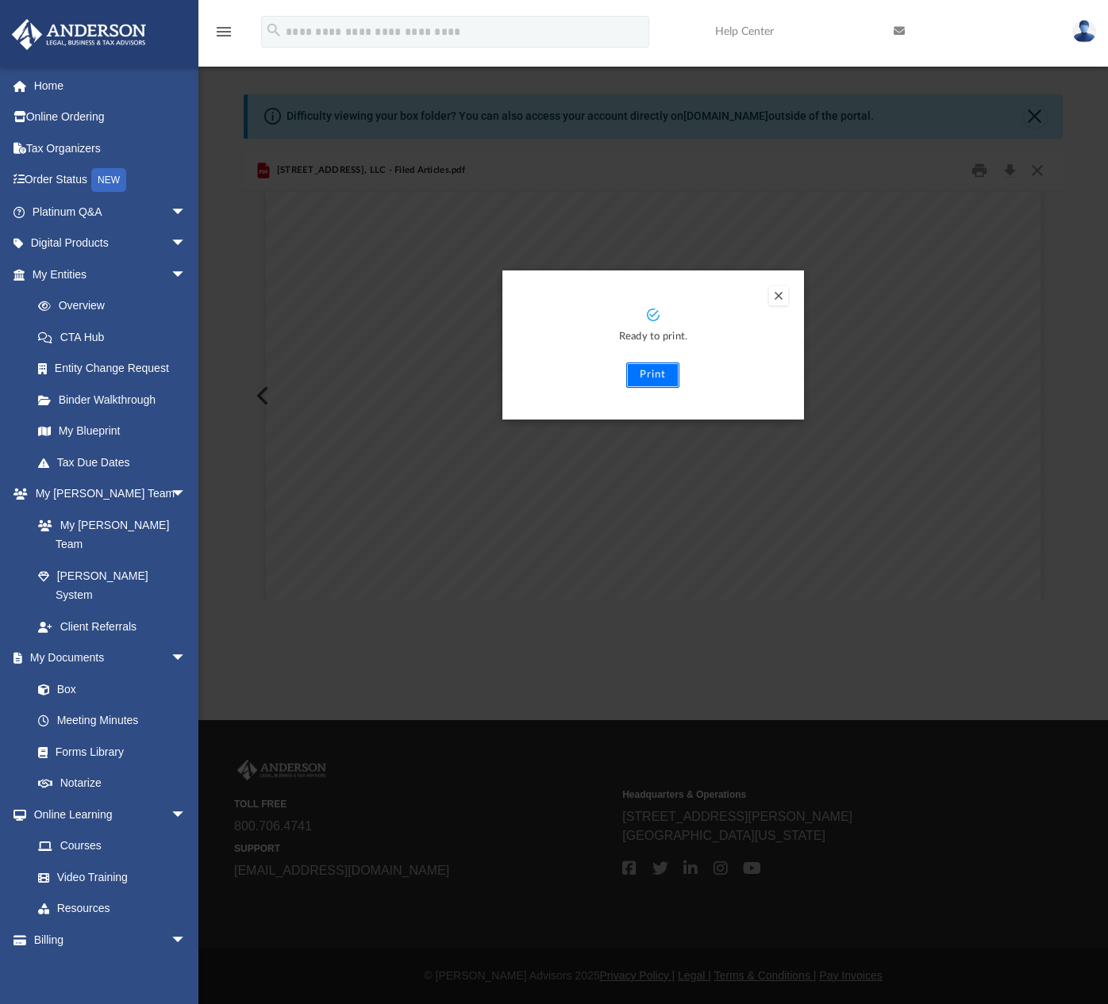
click at [654, 375] on button "Print" at bounding box center [652, 375] width 53 height 25
